Goal: Use online tool/utility: Utilize a website feature to perform a specific function

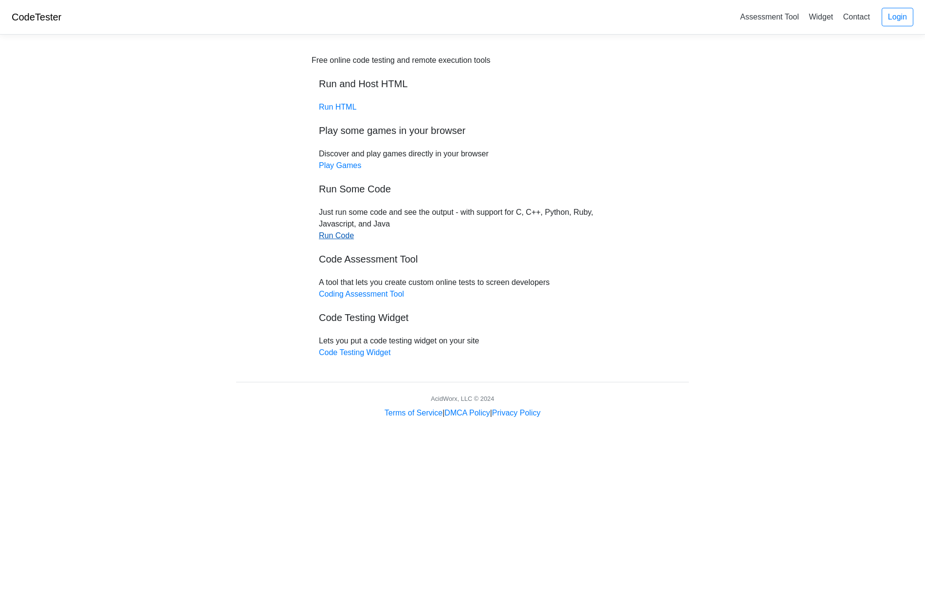
click at [338, 238] on link "Run Code" at bounding box center [336, 235] width 35 height 8
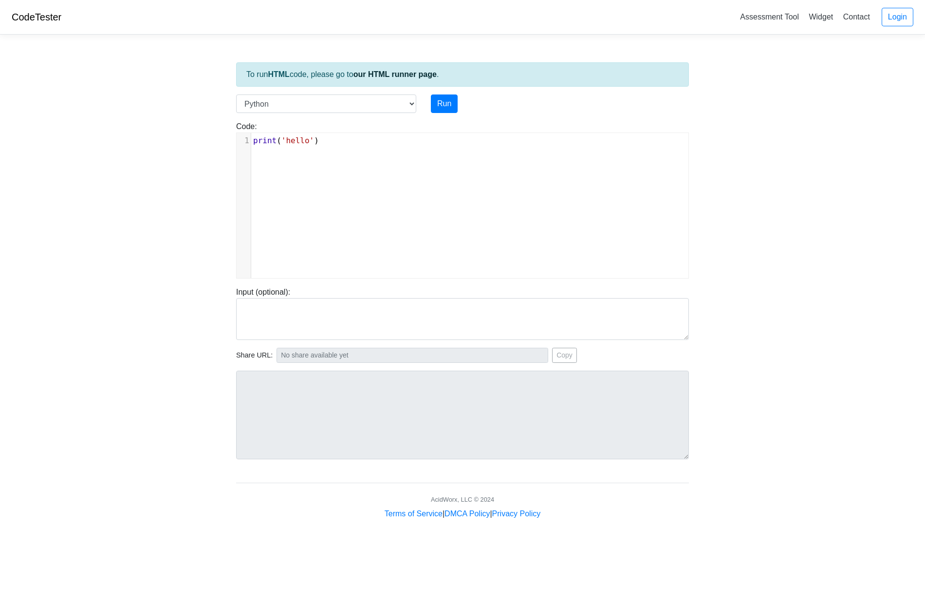
click at [350, 200] on div "xxxxxxxxxx 1 print ( 'hello' )" at bounding box center [470, 213] width 466 height 160
type textarea "print('hello')"
click at [446, 104] on button "Run" at bounding box center [444, 103] width 27 height 18
type input "[URL][DOMAIN_NAME]"
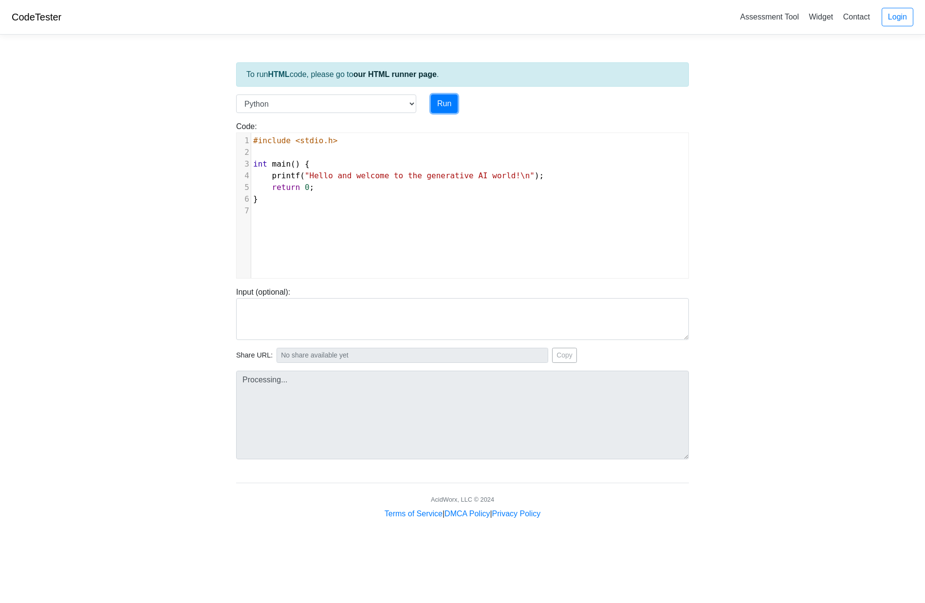
type textarea "Submission status: Runtime Error (NZEC) Stderr: File "script.py", line 3 int ma…"
click at [391, 235] on div "​ x 1 #include <stdio.h> 2 ​ 3 int main () { 4 printf ( "Hello and welcome to t…" at bounding box center [470, 213] width 466 height 160
type textarea "#include <stdio.h> int main() { printf("Hello and welcome to the generative AI …"
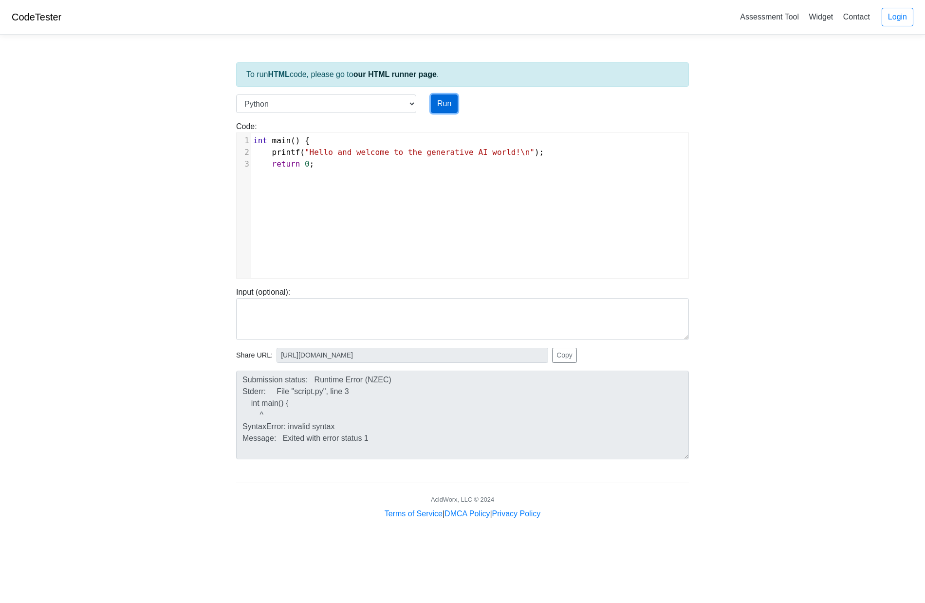
click at [448, 102] on button "Run" at bounding box center [444, 103] width 27 height 18
type input "https://codetester.io/runner?s=gVXBBqwwXQ"
type textarea "Submission status: Runtime Error (NZEC) Stderr: File "script.py", line 1 int ma…"
click at [313, 104] on select "C C++ Go Java Javascript Python Ruby" at bounding box center [326, 103] width 180 height 18
select select "c"
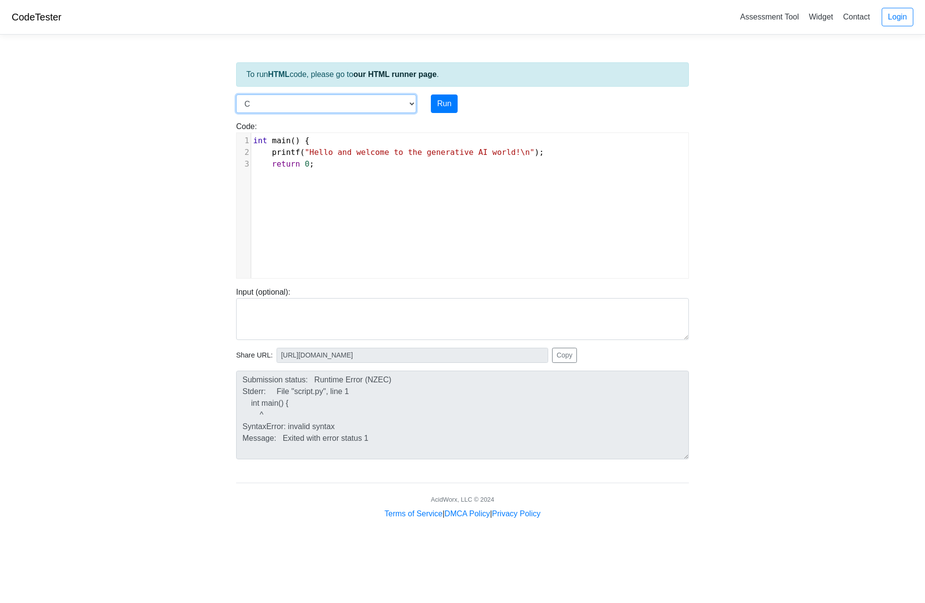
click at [236, 94] on select "C C++ Go Java Javascript Python Ruby" at bounding box center [326, 103] width 180 height 18
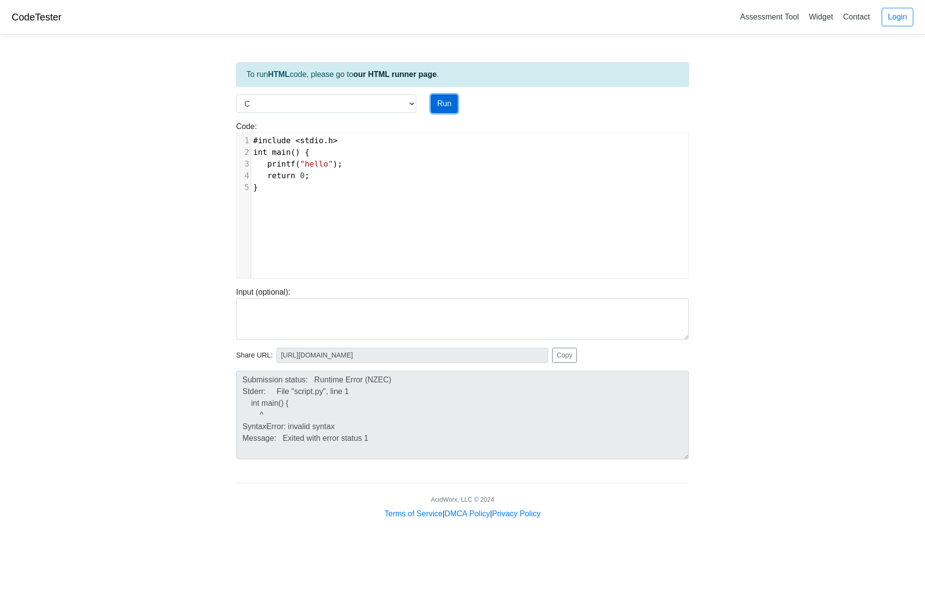
click at [452, 97] on button "Run" at bounding box center [444, 103] width 27 height 18
type input "https://codetester.io/runner?s=AxzbE8eBXJ"
type textarea "Stdout: hello"
click at [420, 194] on div "xxxxxxxxxx 1 #include < stdio . h > 2 int main () { 3 printf ( "hello" ); 4 ret…" at bounding box center [473, 164] width 444 height 62
type textarea "#include <stdio.h> int main() { printf("hello"); return 0; }"
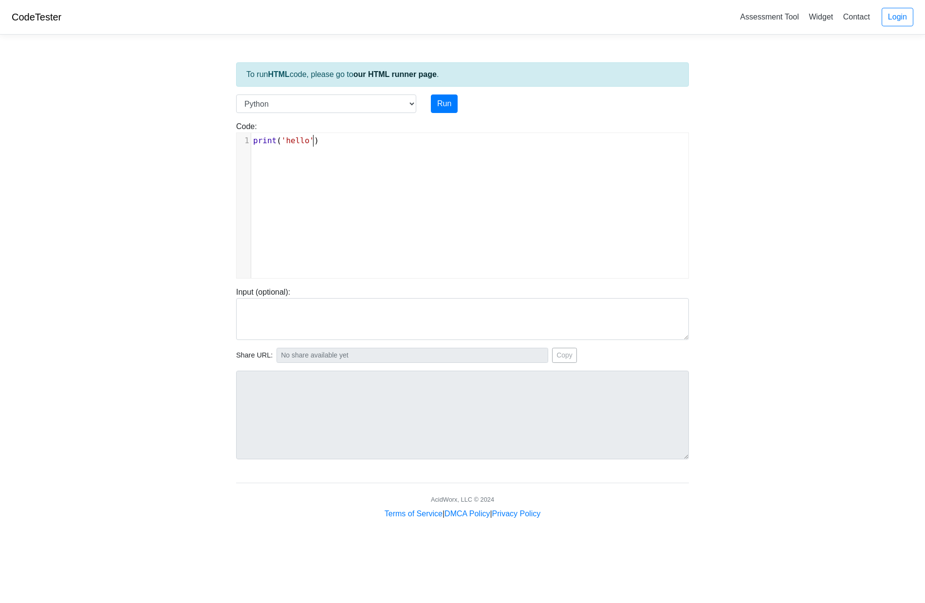
click at [355, 173] on div "xxxxxxxxxx 1 print ( 'hello' )" at bounding box center [470, 213] width 466 height 160
click at [408, 104] on select "C C++ Go Java Javascript Python Ruby" at bounding box center [326, 103] width 180 height 18
click at [495, 105] on div "Run" at bounding box center [482, 103] width 117 height 18
click at [443, 107] on button "Run" at bounding box center [444, 103] width 27 height 18
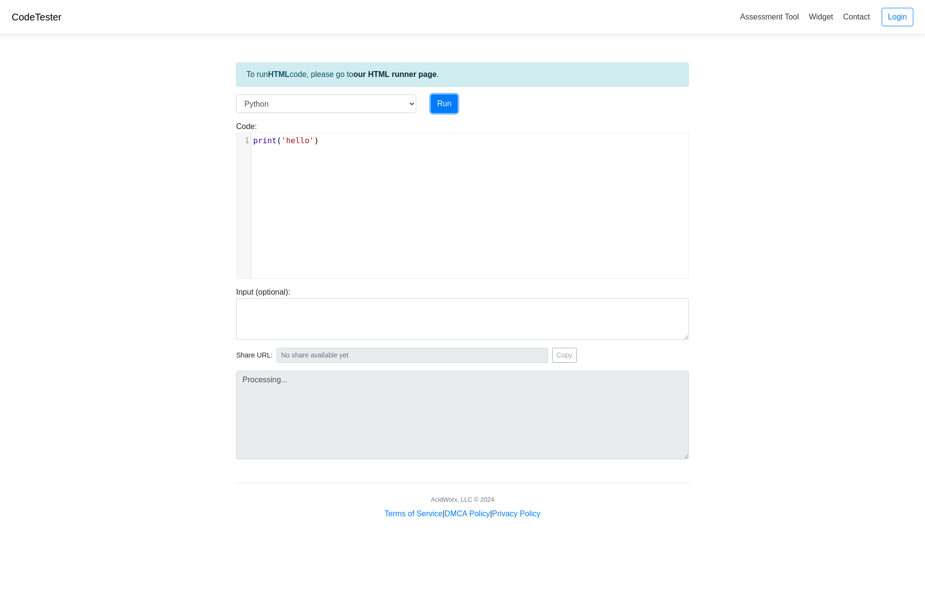
type input "[URL][DOMAIN_NAME]"
type textarea "Stdout: hello"
click at [398, 106] on select "C C++ Go Java Javascript Python Ruby" at bounding box center [326, 103] width 180 height 18
select select "cpp"
click at [236, 94] on select "C C++ Go Java Javascript Python Ruby" at bounding box center [326, 103] width 180 height 18
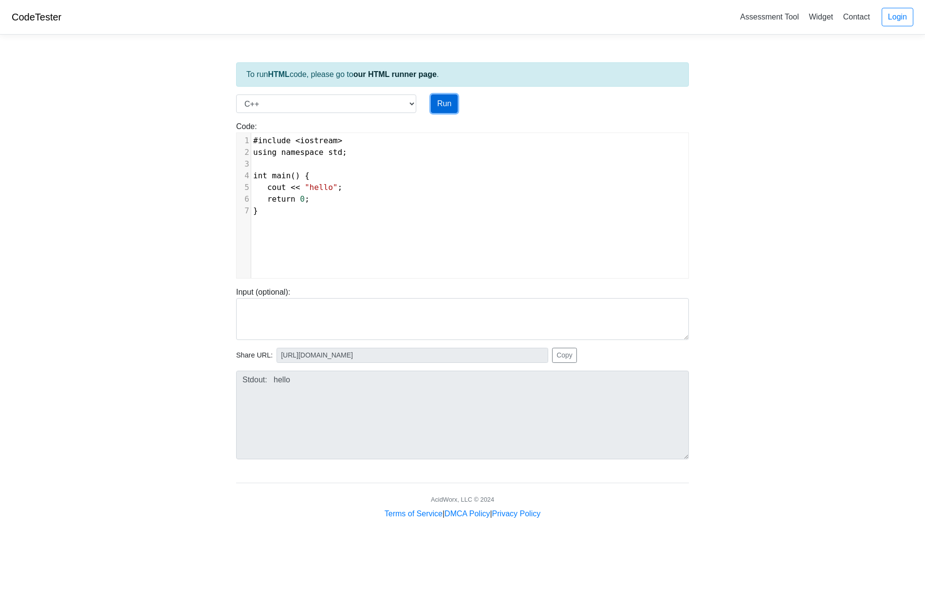
click at [441, 101] on button "Run" at bounding box center [444, 103] width 27 height 18
type input "[URL][DOMAIN_NAME]"
type textarea "Stdout: hello"
click at [436, 195] on pre "return 0 ;" at bounding box center [473, 199] width 444 height 12
type textarea "#include <iostream> using namespace std; int main() { cout << "hello"; return 0…"
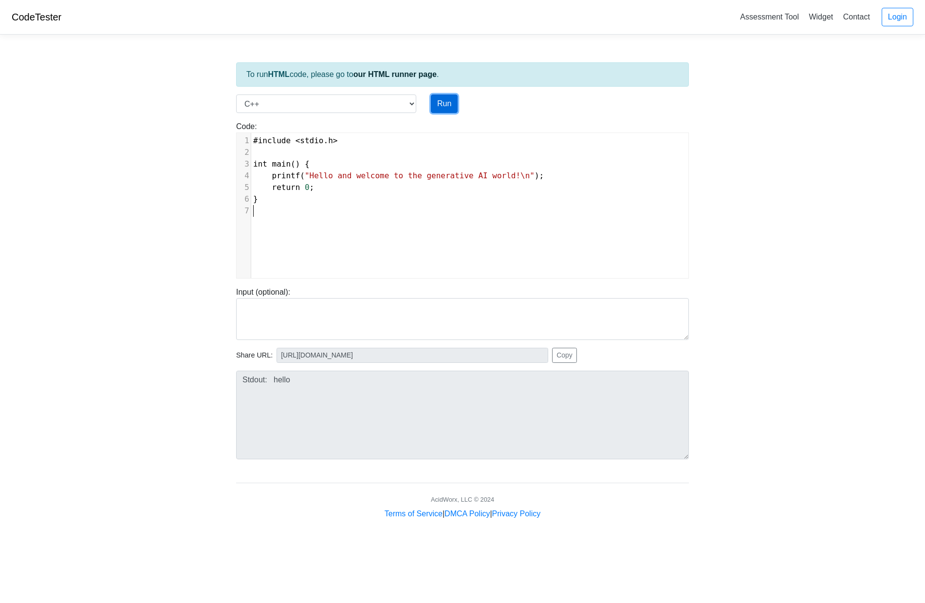
click at [448, 103] on button "Run" at bounding box center [444, 103] width 27 height 18
type input "[URL][DOMAIN_NAME]"
type textarea "Stdout: Hello and welcome to the generative AI world!"
click at [382, 100] on select "C C++ Go Java Javascript Python Ruby" at bounding box center [326, 103] width 180 height 18
select select "c"
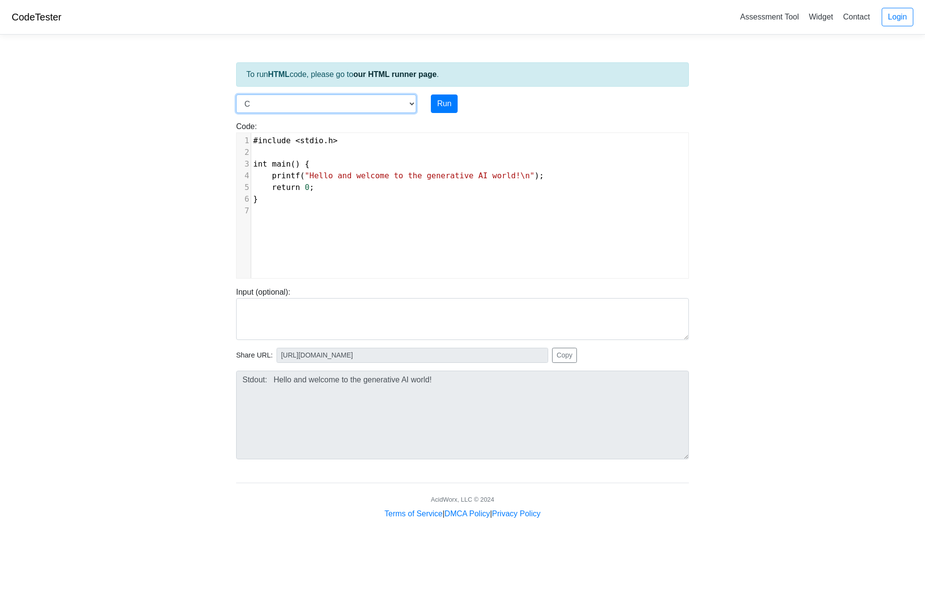
click at [236, 94] on select "C C++ Go Java Javascript Python Ruby" at bounding box center [326, 103] width 180 height 18
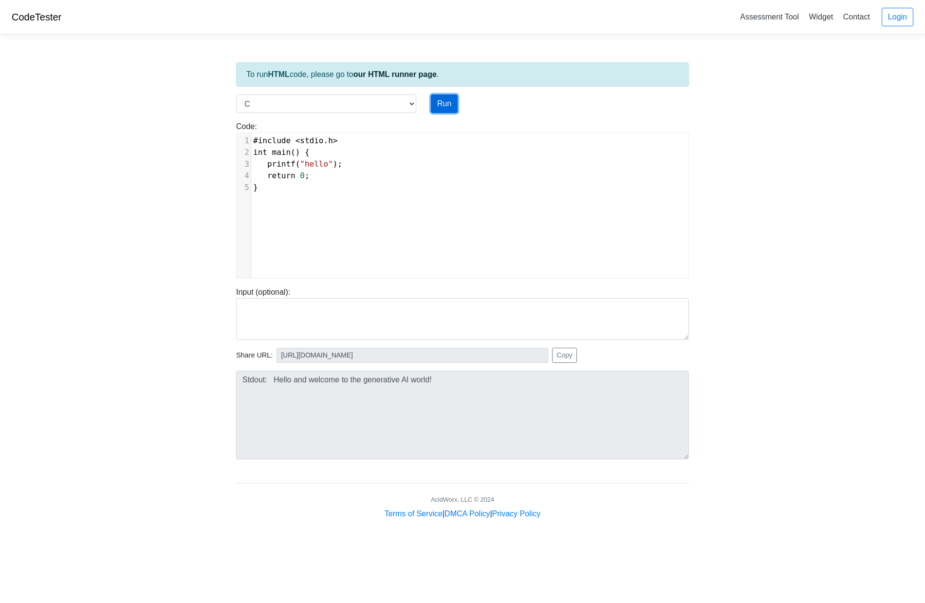
click at [447, 102] on button "Run" at bounding box center [444, 103] width 27 height 18
click at [442, 172] on pre "return 0 ;" at bounding box center [473, 176] width 444 height 12
type textarea "#include <stdio.h> int main() { printf("hello"); return 0; }"
click at [445, 98] on button "Run" at bounding box center [444, 103] width 27 height 18
type input "[URL][DOMAIN_NAME]"
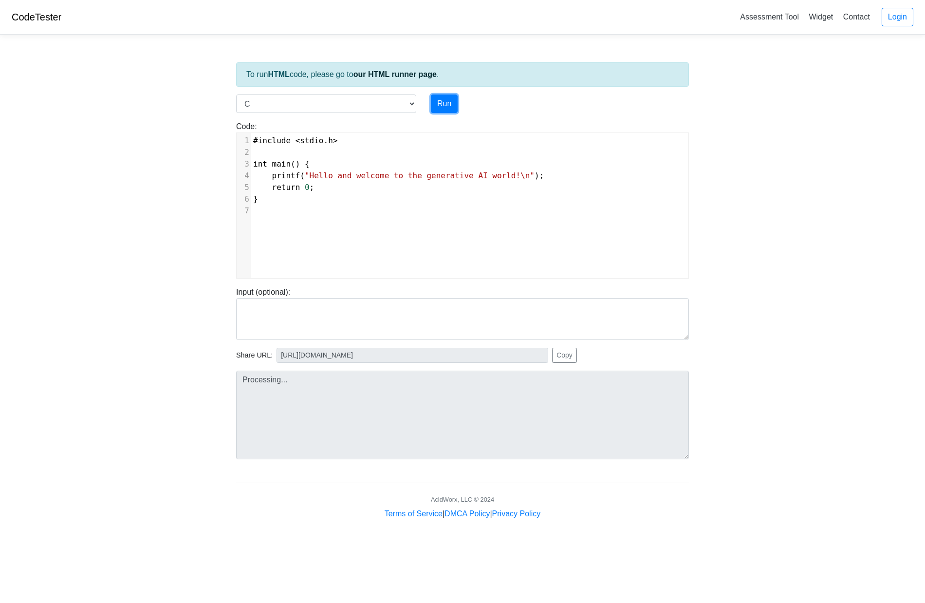
type textarea "Stdout: Hello and welcome to the generative AI world!"
